Goal: Information Seeking & Learning: Learn about a topic

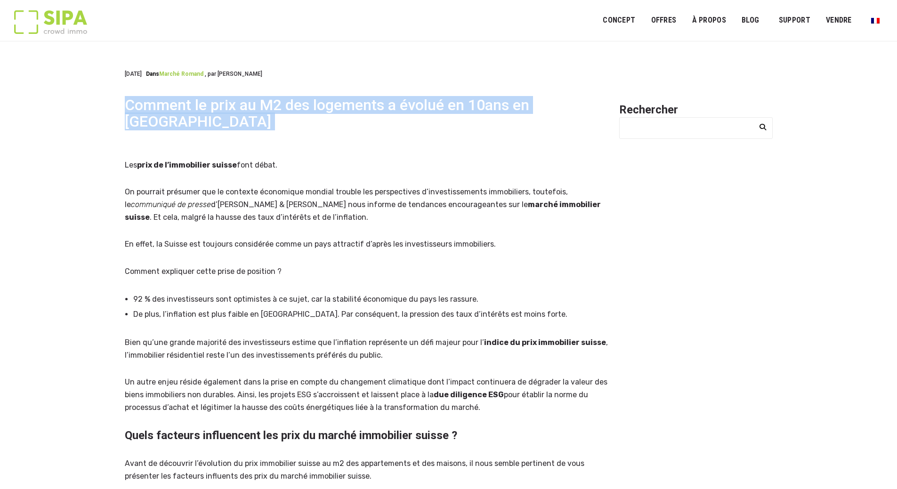
click at [306, 110] on h1 "Comment le prix au M2 des logements a évolué en 10ans en Suisse" at bounding box center [366, 113] width 483 height 33
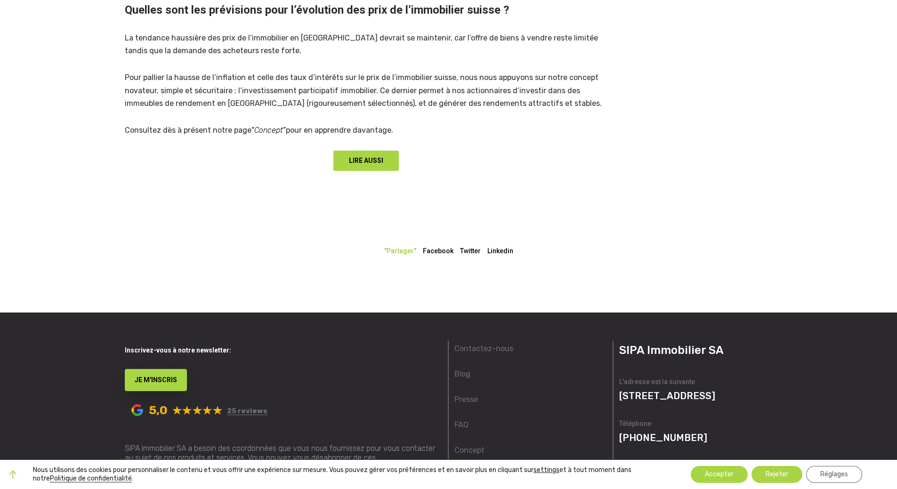
scroll to position [1271, 0]
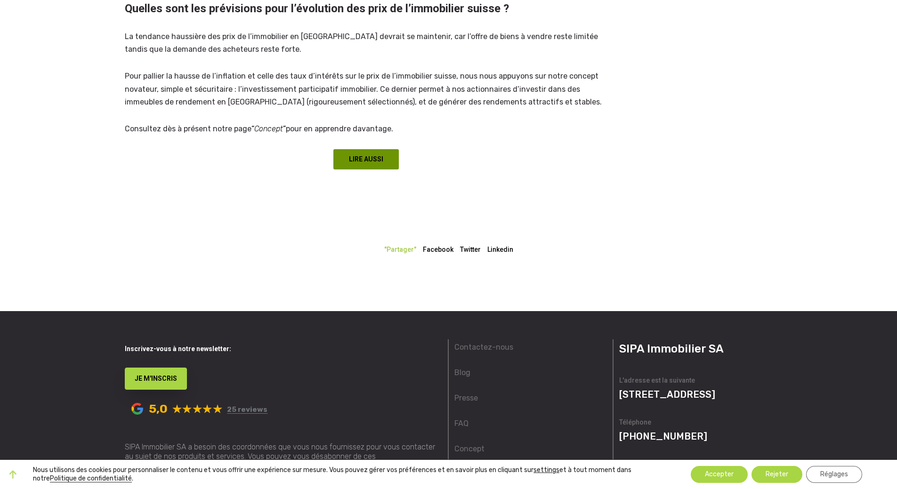
click at [355, 149] on link "LIRE AUSSI" at bounding box center [365, 159] width 65 height 20
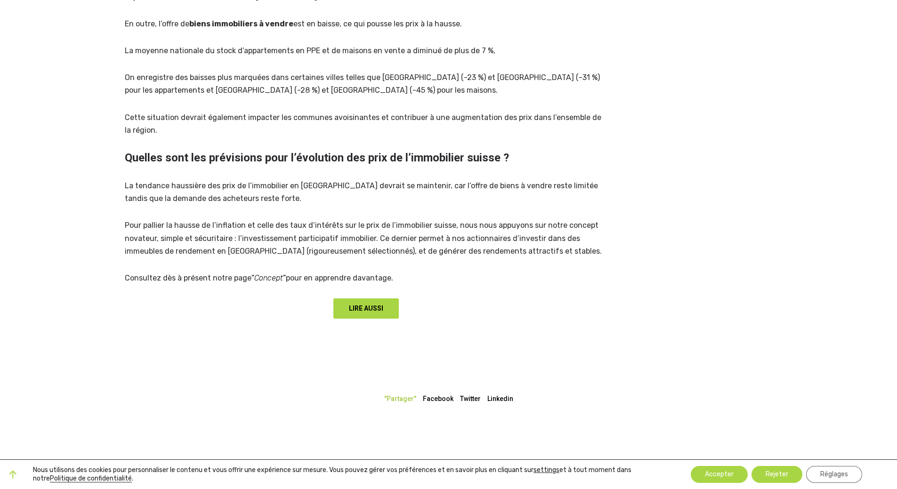
scroll to position [1069, 0]
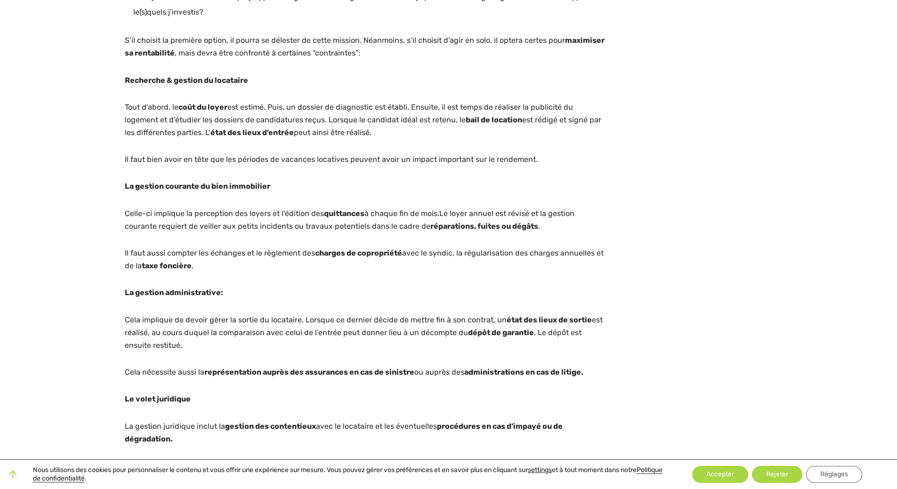
scroll to position [1412, 0]
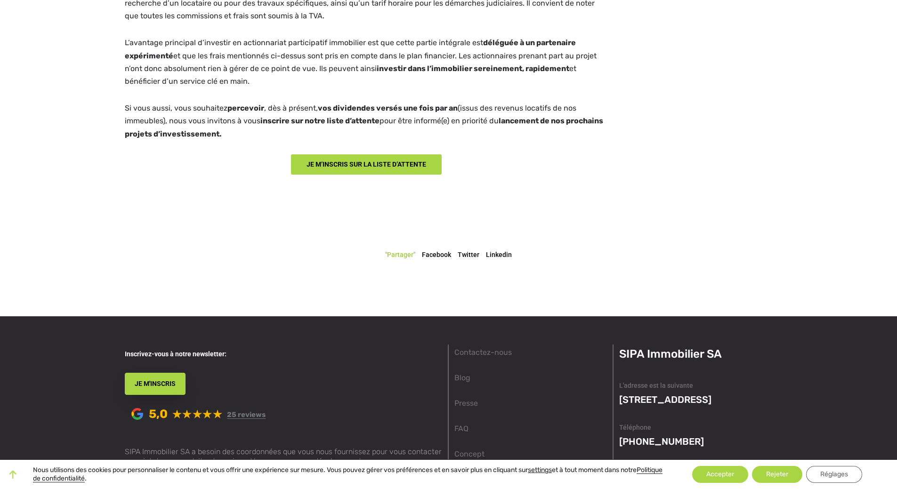
drag, startPoint x: 391, startPoint y: 209, endPoint x: 385, endPoint y: 205, distance: 6.7
